Goal: Task Accomplishment & Management: Complete application form

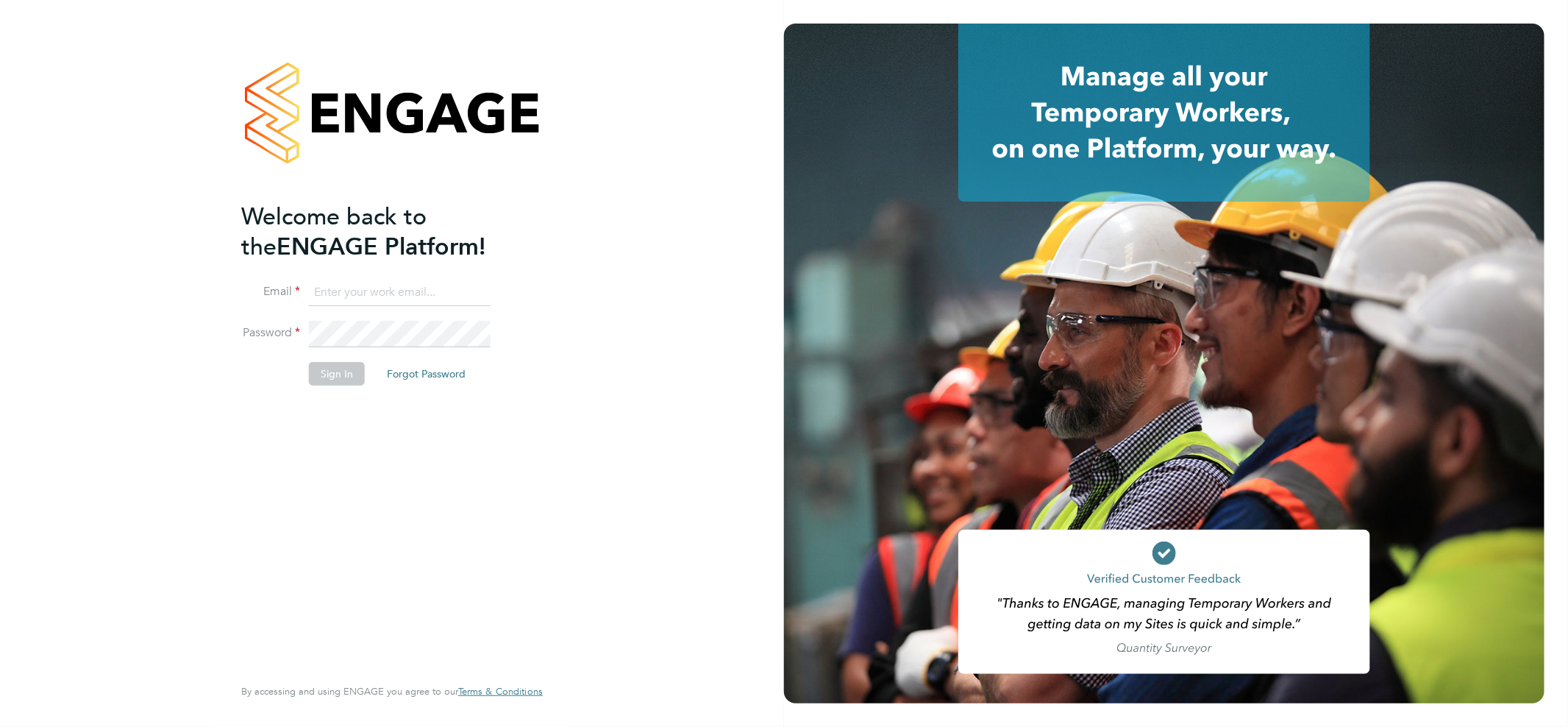
type input "[EMAIL_ADDRESS][DOMAIN_NAME]"
click at [341, 385] on li "Sign In Forgot Password" at bounding box center [385, 381] width 287 height 38
click at [338, 377] on button "Sign In" at bounding box center [337, 374] width 56 height 23
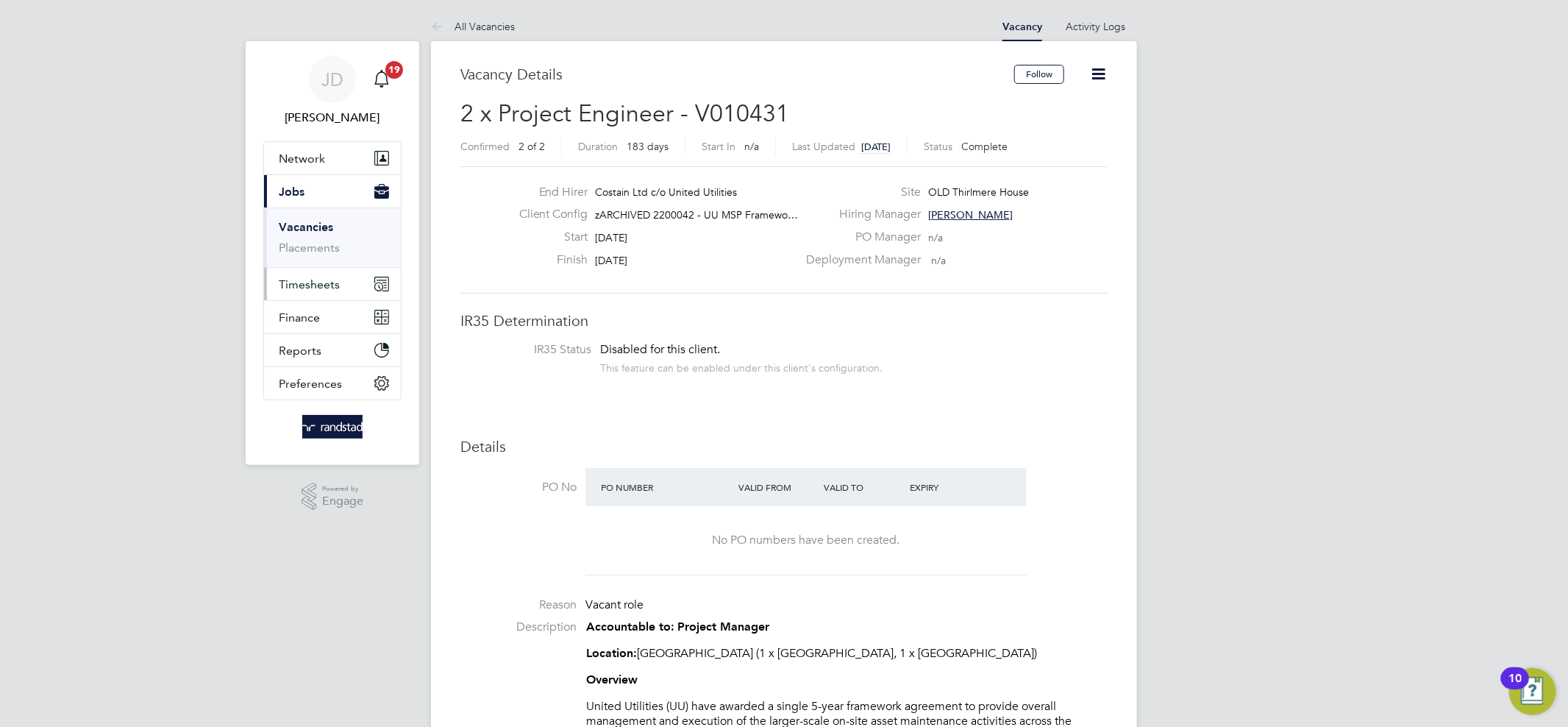
click at [329, 277] on span "Timesheets" at bounding box center [309, 284] width 61 height 14
click at [311, 262] on link "Timesheets" at bounding box center [309, 260] width 61 height 14
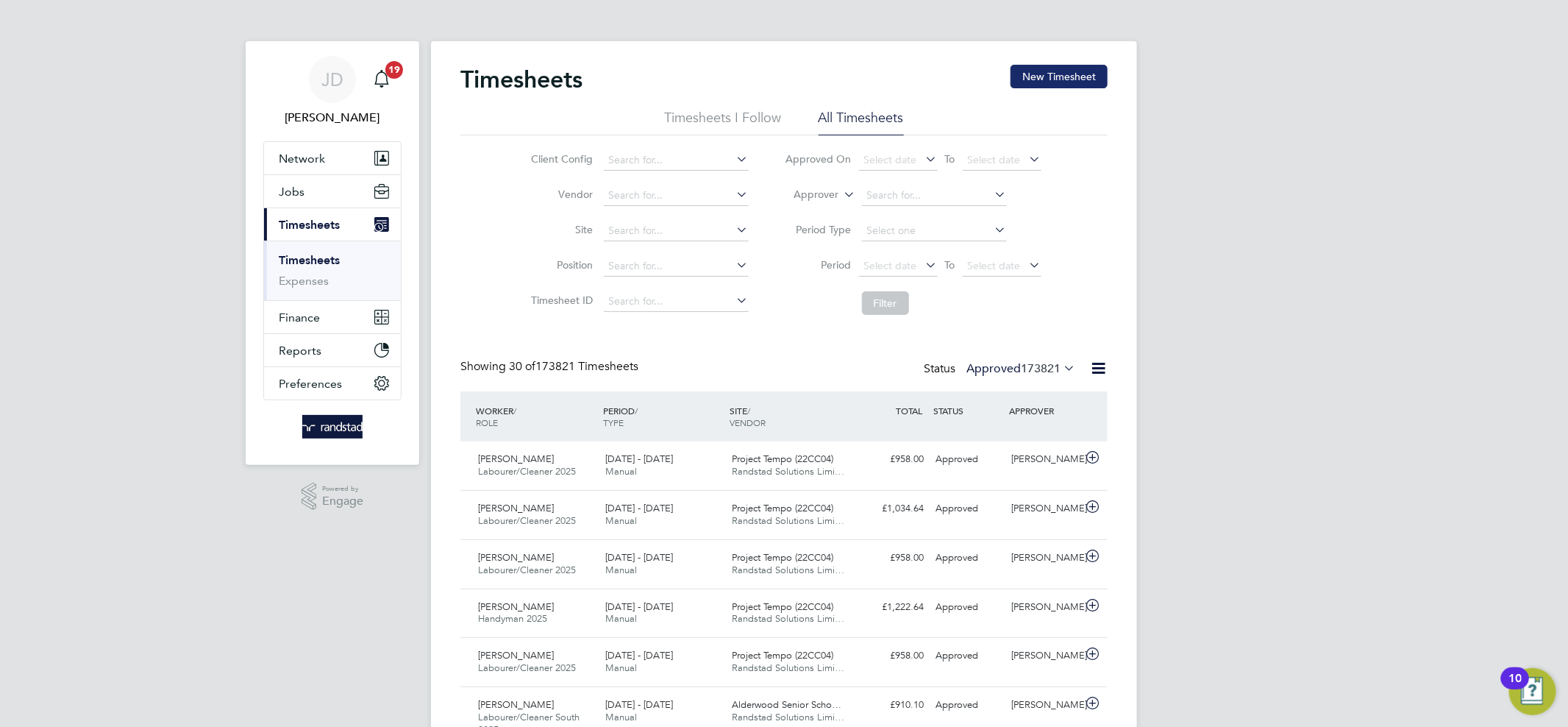
click at [1037, 71] on button "New Timesheet" at bounding box center [1059, 76] width 97 height 23
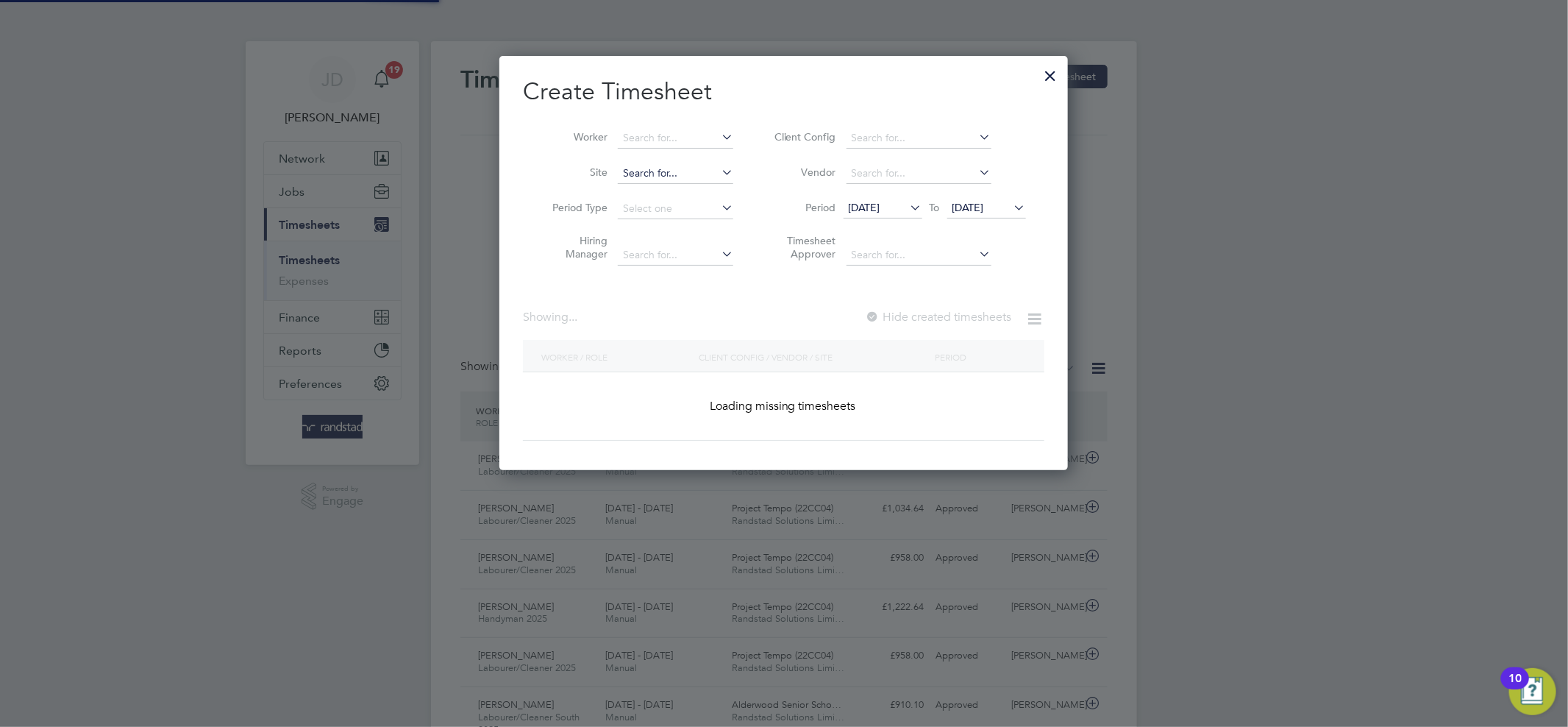
scroll to position [414, 569]
click at [677, 138] on input at bounding box center [675, 138] width 116 height 20
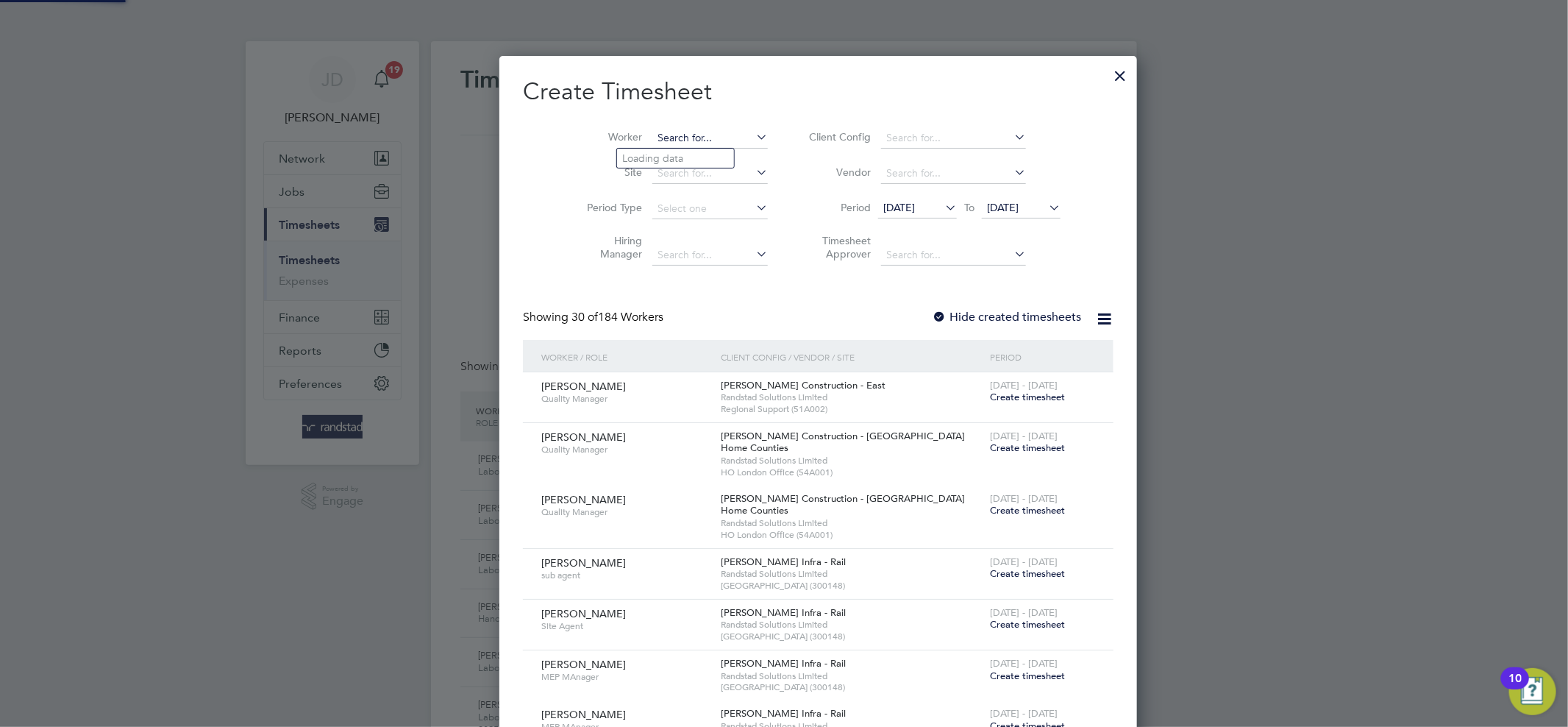
scroll to position [3016, 569]
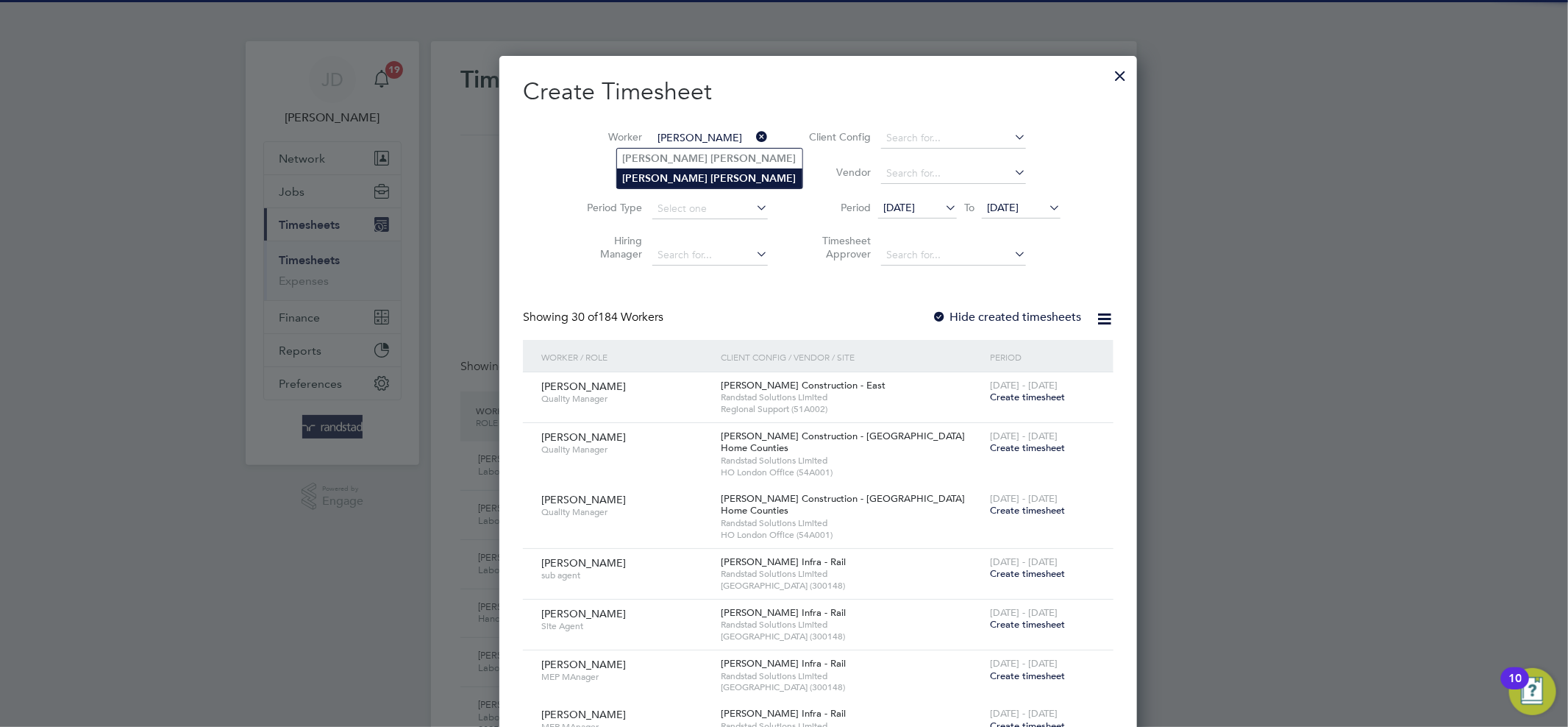
click at [711, 175] on b "[PERSON_NAME]" at bounding box center [754, 178] width 86 height 13
type input "[PERSON_NAME]"
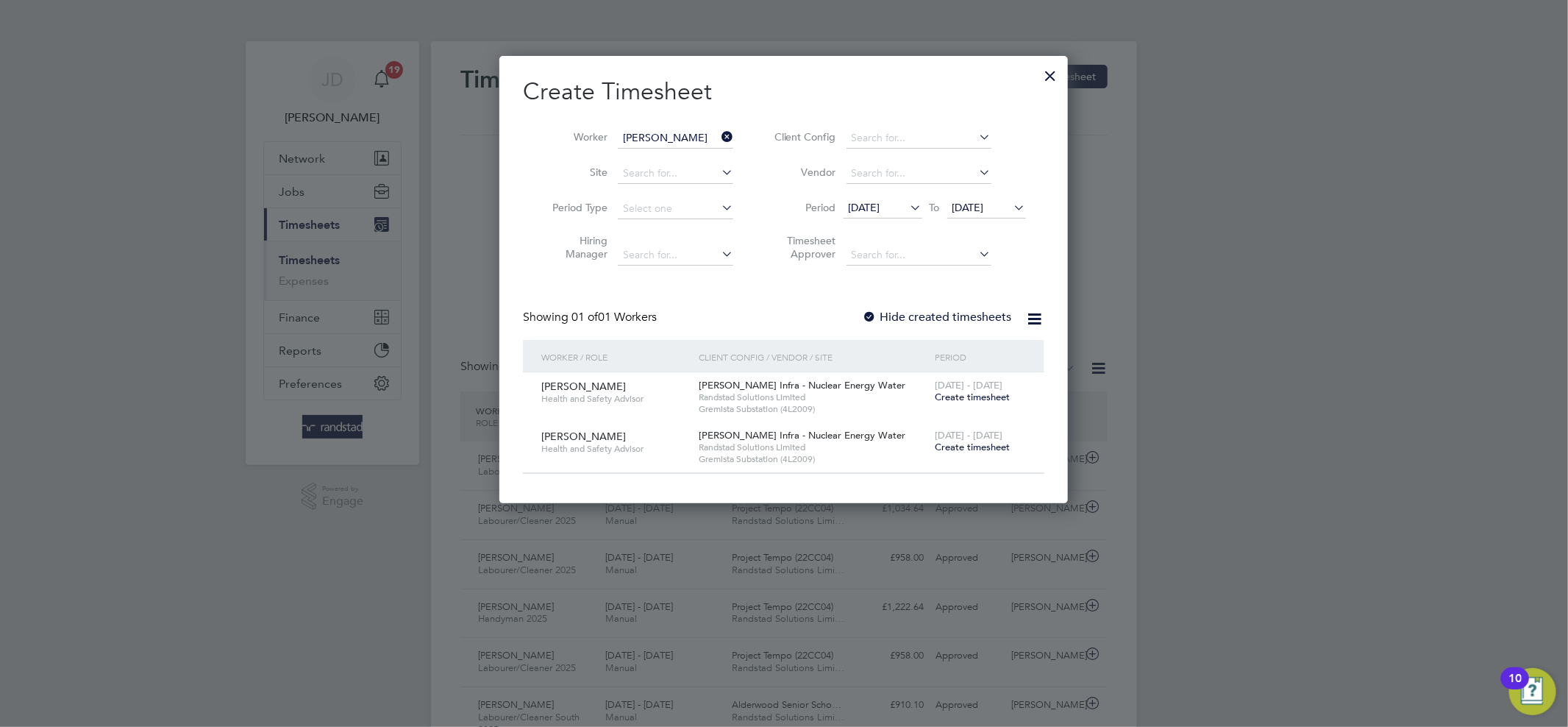
scroll to position [447, 569]
click at [956, 398] on span "Create timesheet" at bounding box center [972, 397] width 75 height 13
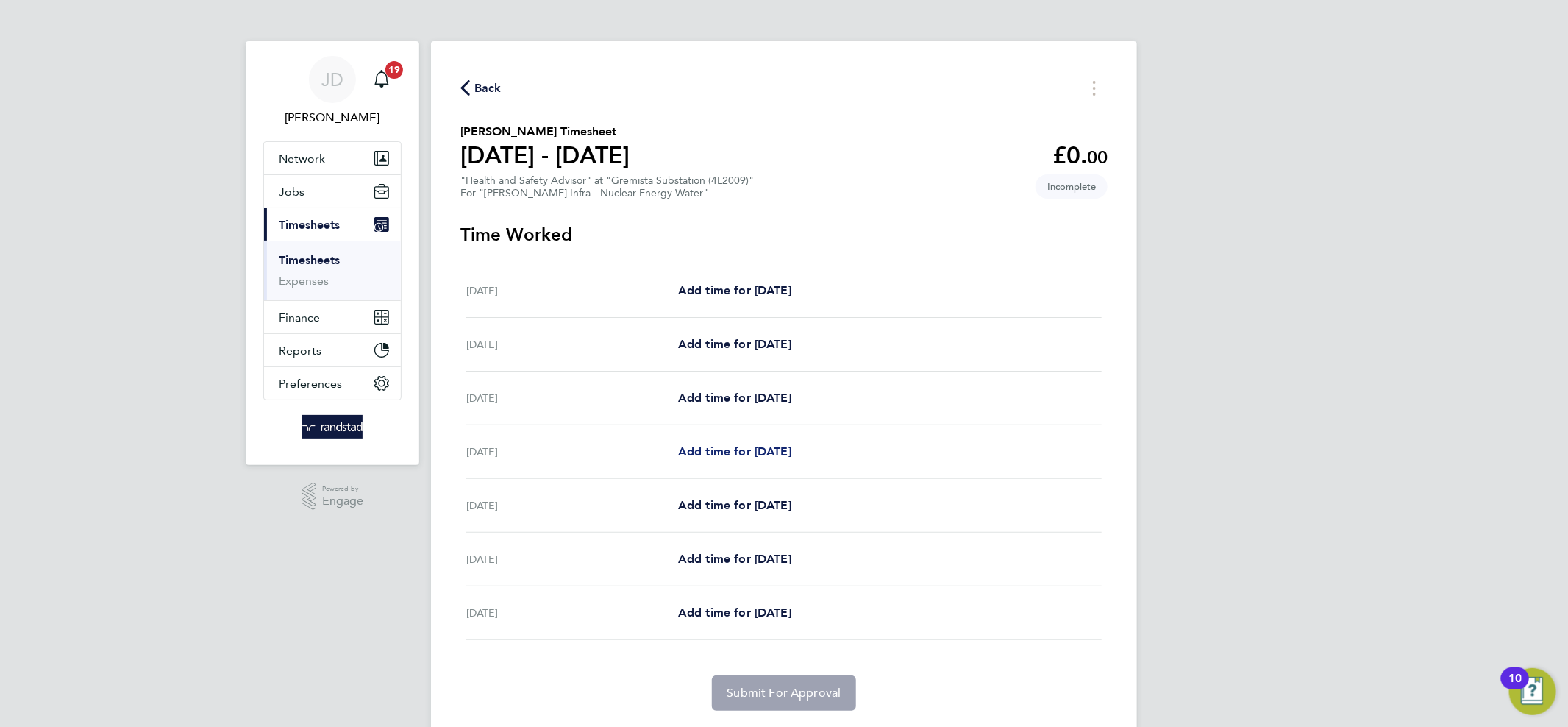
click at [705, 450] on span "Add time for [DATE]" at bounding box center [734, 451] width 113 height 14
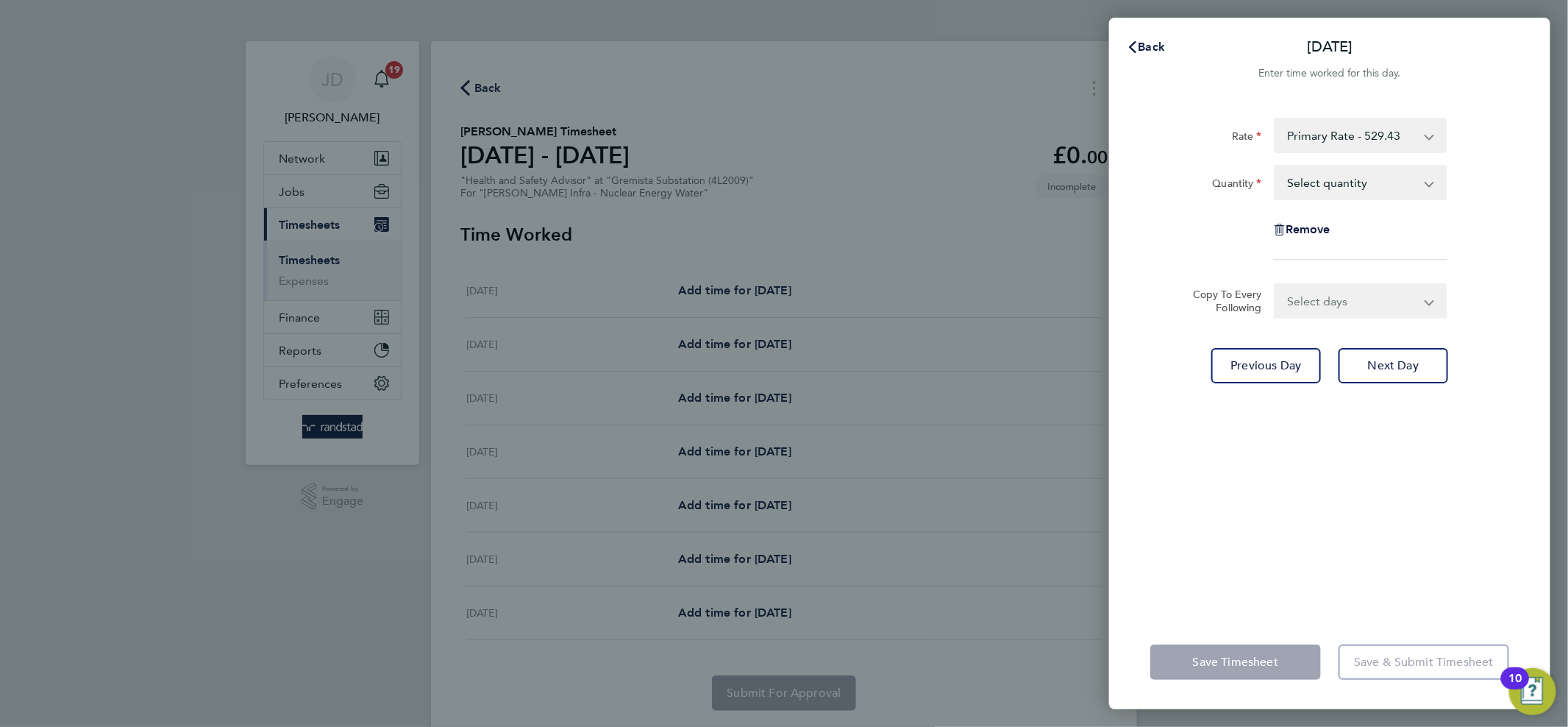
click at [1369, 183] on select "Select quantity 0.5 1" at bounding box center [1352, 182] width 153 height 32
select select "1"
click at [1275, 166] on select "Select quantity 0.5 1" at bounding box center [1352, 182] width 153 height 32
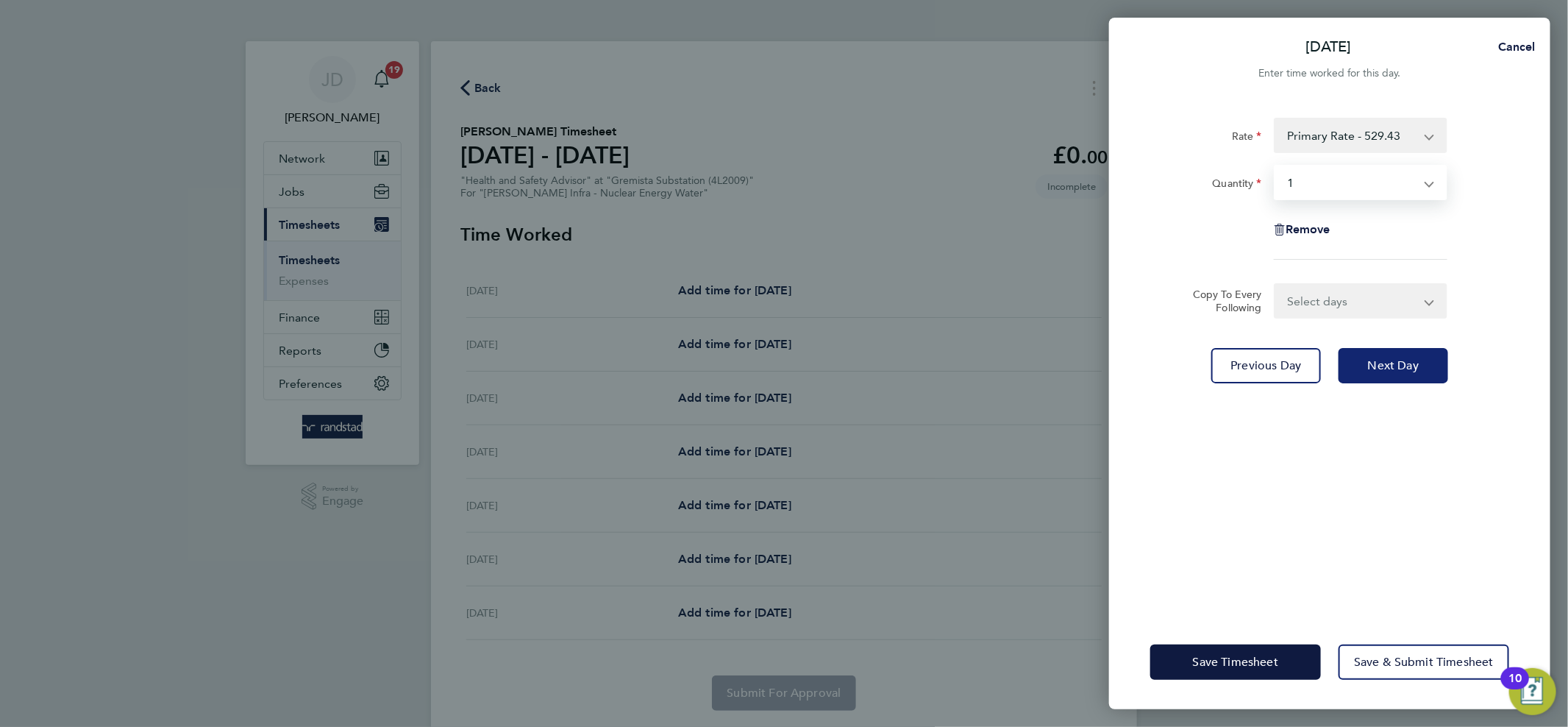
click at [1409, 376] on button "Next Day" at bounding box center [1393, 365] width 110 height 35
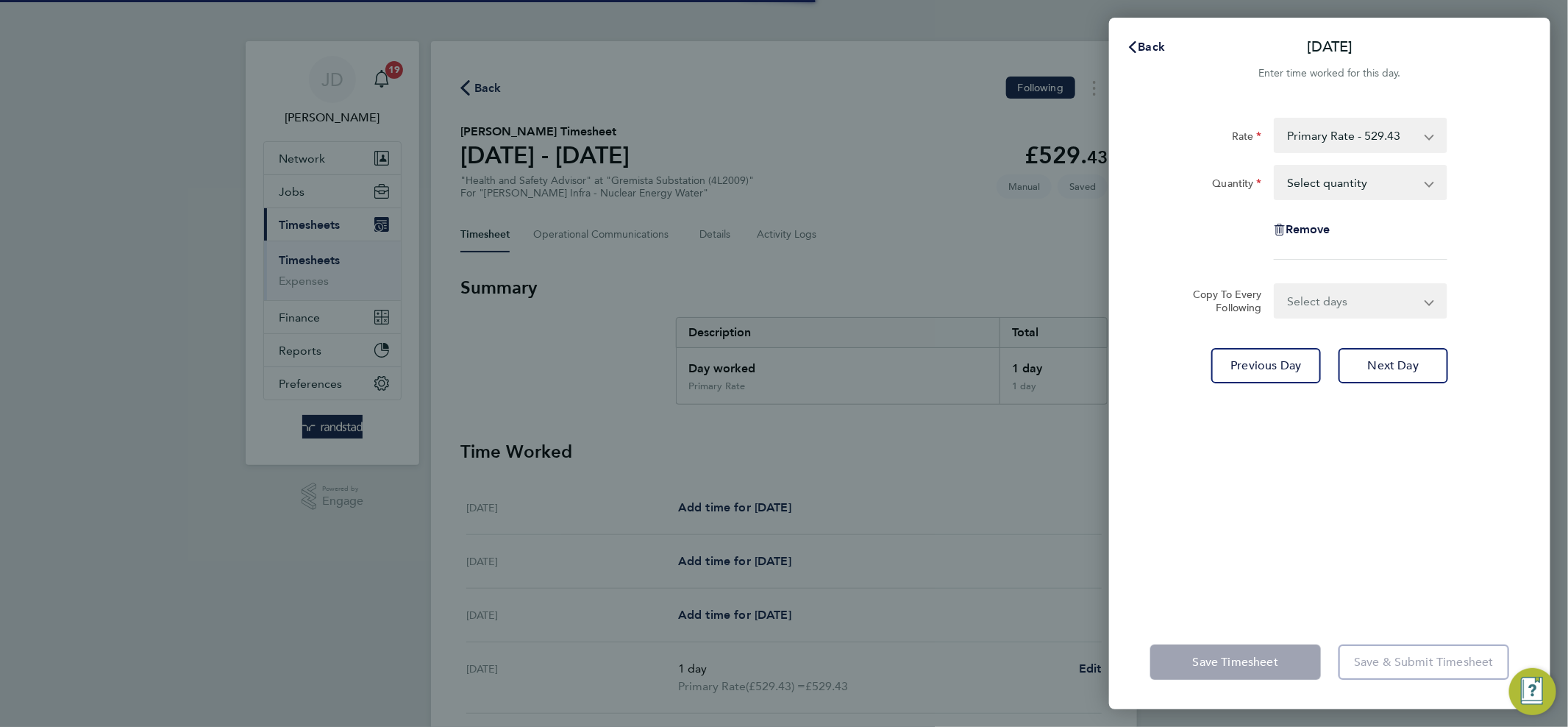
click at [1312, 190] on select "Select quantity 0.5 1" at bounding box center [1352, 182] width 153 height 32
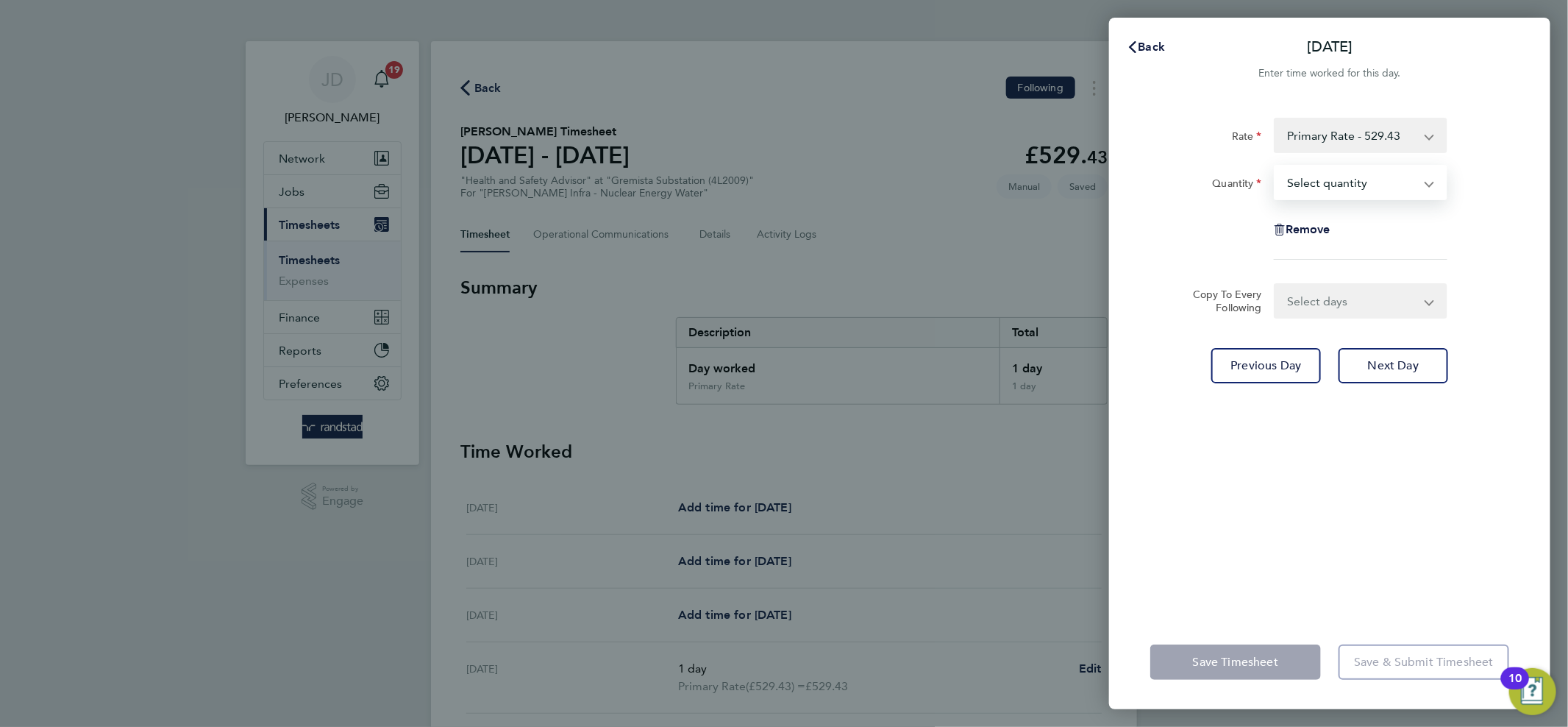
select select "1"
click at [1275, 166] on select "Select quantity 0.5 1" at bounding box center [1352, 182] width 153 height 32
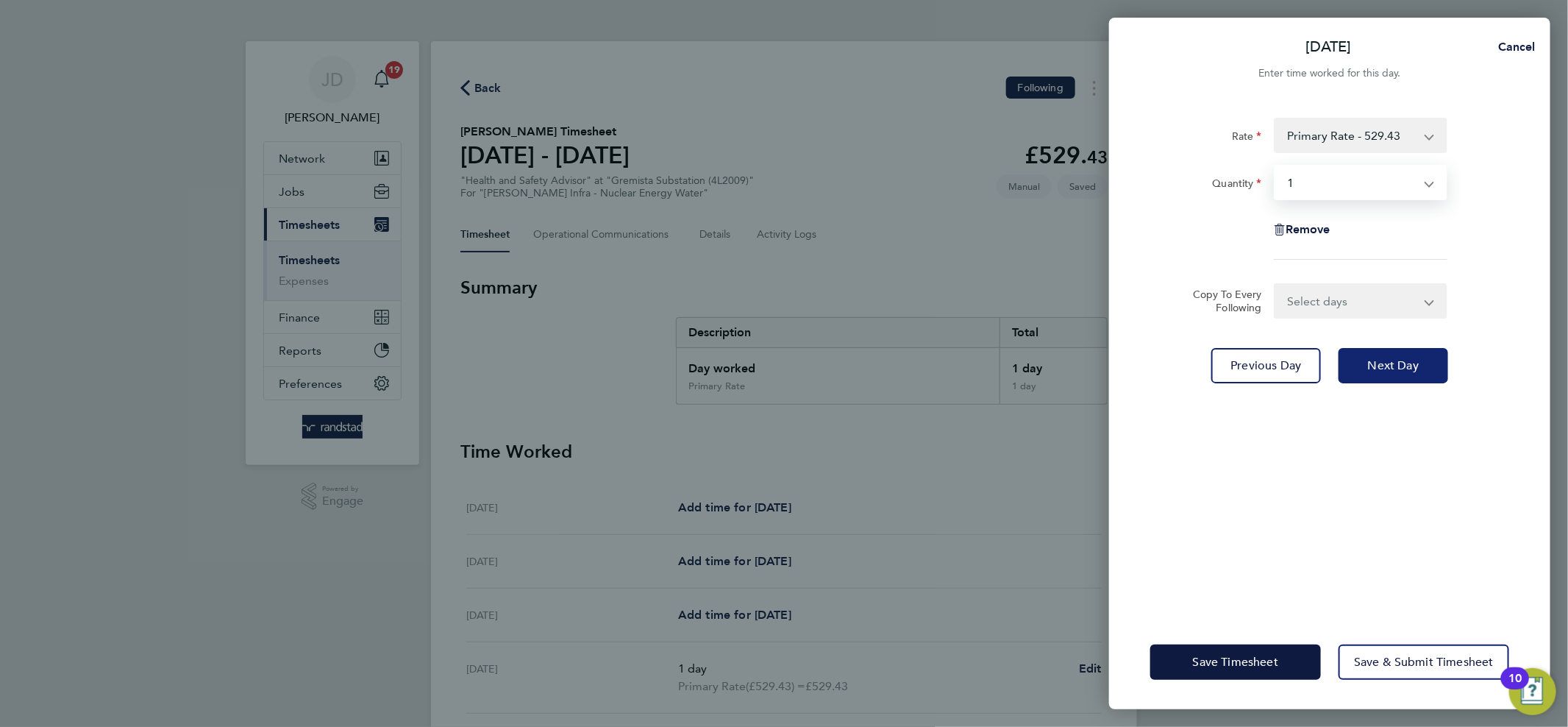
click at [1392, 371] on span "Next Day" at bounding box center [1393, 366] width 51 height 15
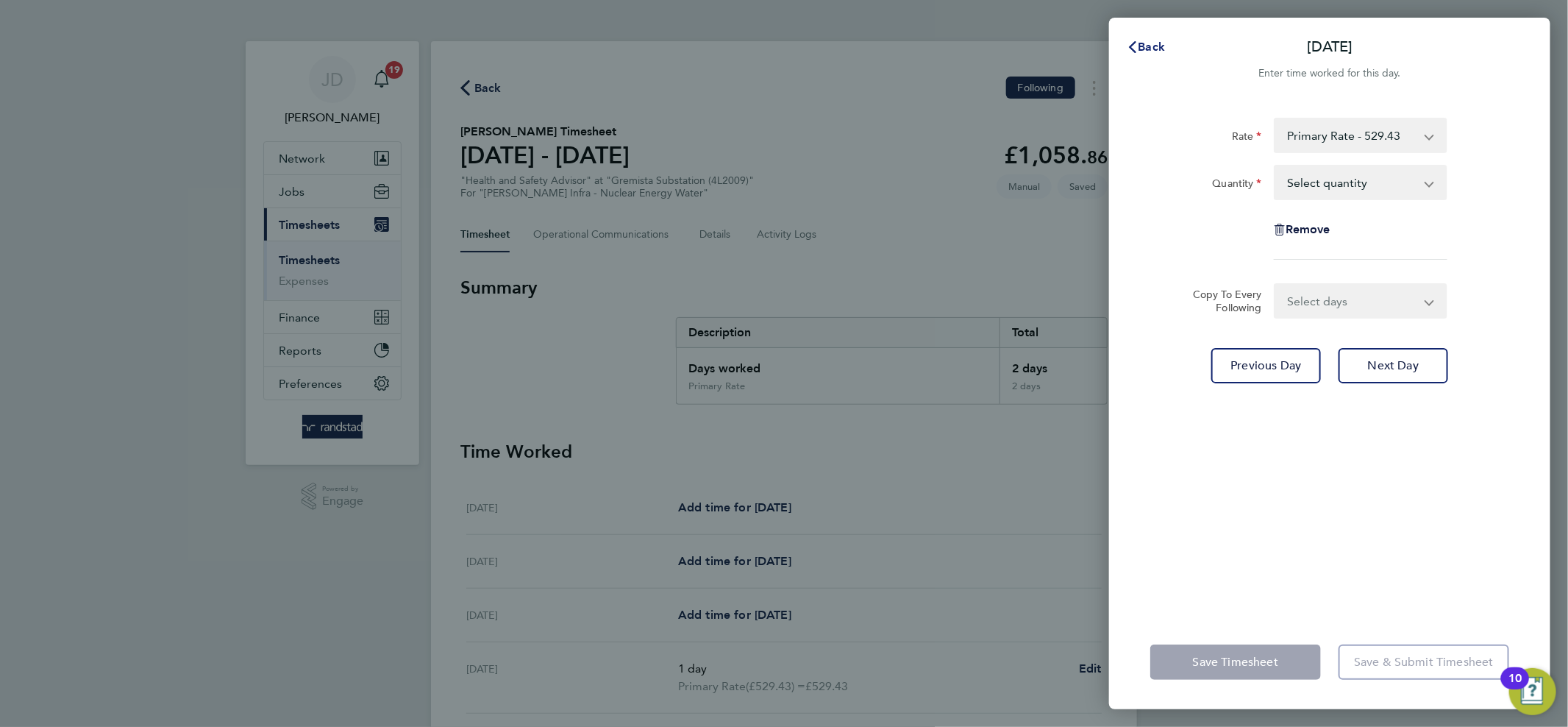
click at [1140, 52] on span "Back" at bounding box center [1152, 47] width 27 height 14
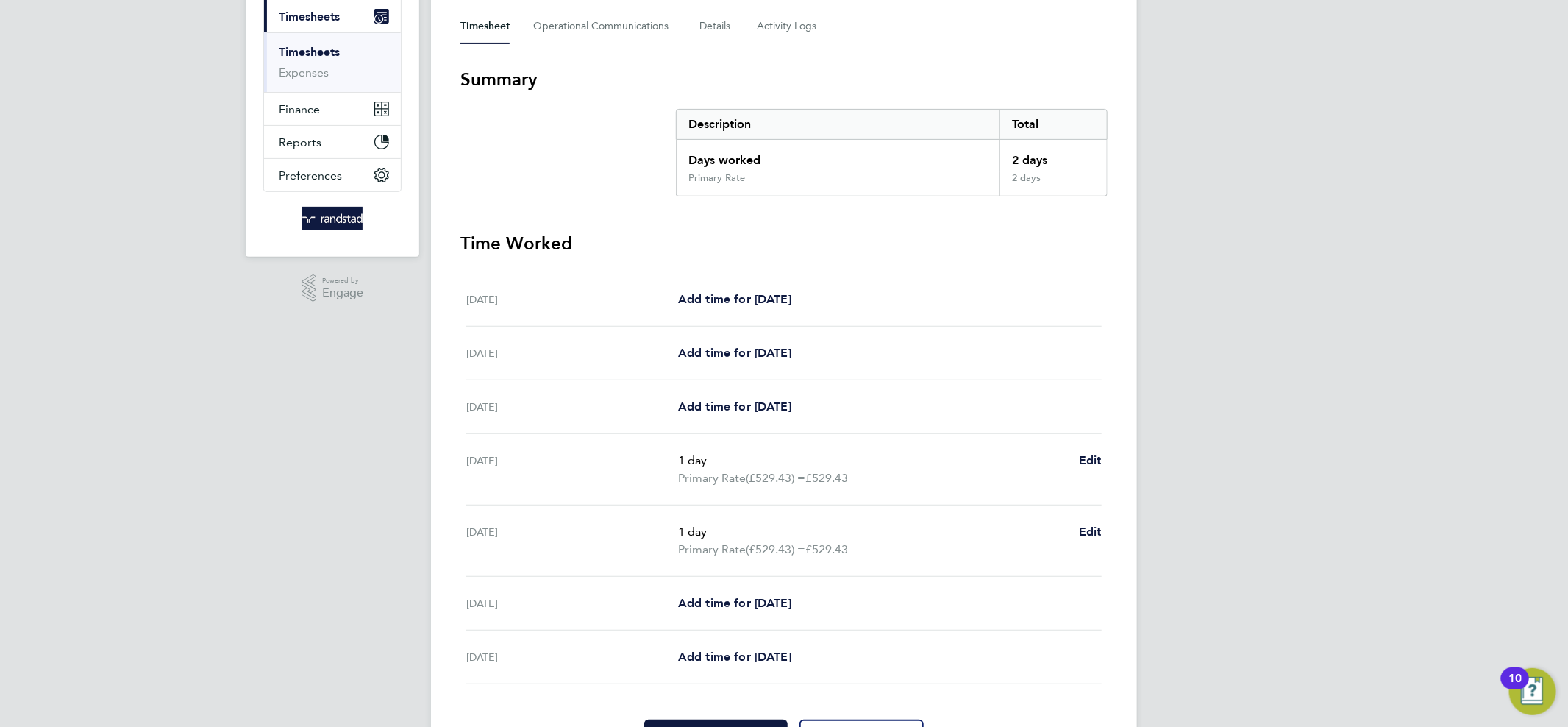
scroll to position [292, 0]
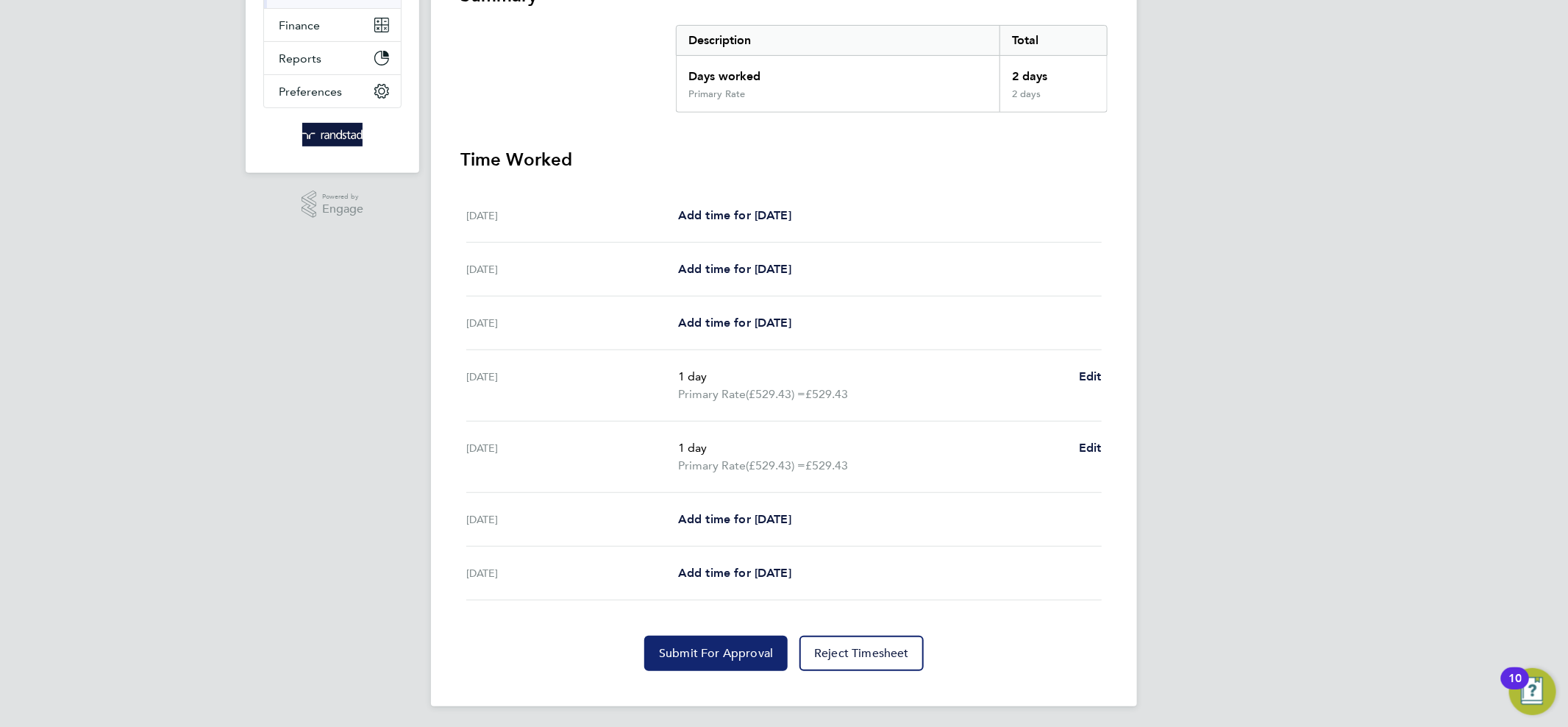
click at [721, 662] on button "Submit For Approval" at bounding box center [715, 653] width 144 height 35
